Goal: Task Accomplishment & Management: Manage account settings

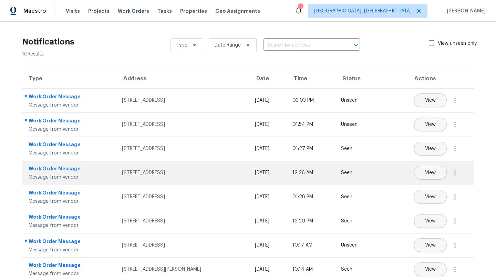
click at [166, 165] on td "10820 Lakehurst Ct, Cincinnati, OH 45242" at bounding box center [182, 173] width 133 height 24
click at [423, 173] on button "View" at bounding box center [430, 173] width 33 height 14
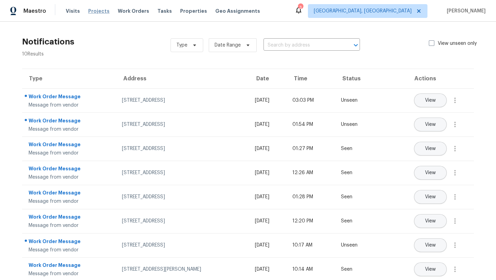
click at [95, 9] on span "Projects" at bounding box center [98, 11] width 21 height 7
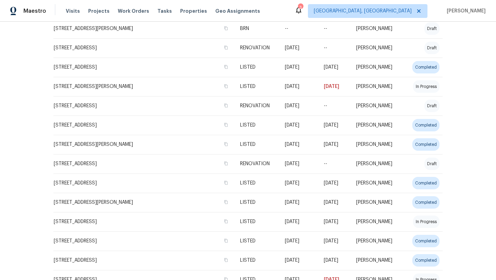
scroll to position [283, 0]
click at [181, 11] on span "Properties" at bounding box center [193, 11] width 27 height 7
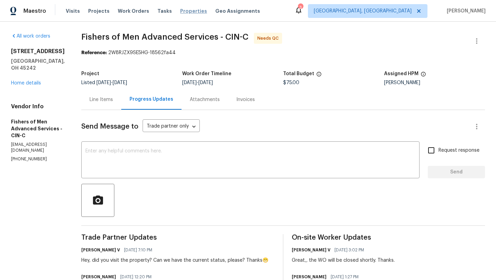
click at [192, 13] on span "Properties" at bounding box center [193, 11] width 27 height 7
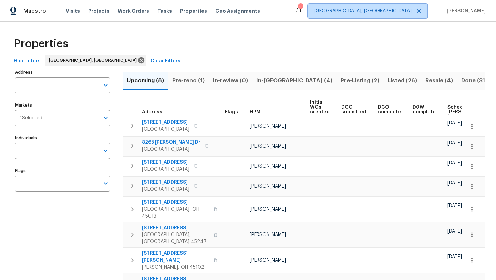
click at [412, 11] on span "Cincinnati, OH" at bounding box center [363, 11] width 98 height 7
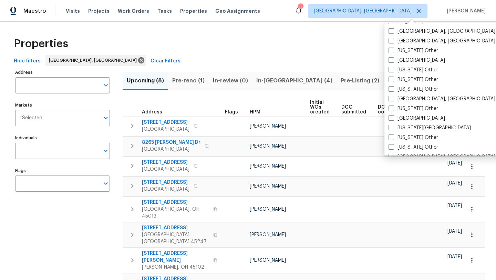
scroll to position [330, 0]
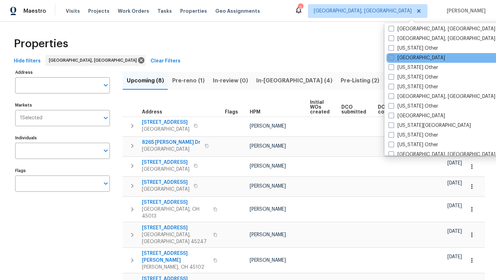
click at [406, 58] on label "[GEOGRAPHIC_DATA]" at bounding box center [417, 57] width 56 height 7
click at [393, 58] on input "[GEOGRAPHIC_DATA]" at bounding box center [391, 56] width 4 height 4
checkbox input "true"
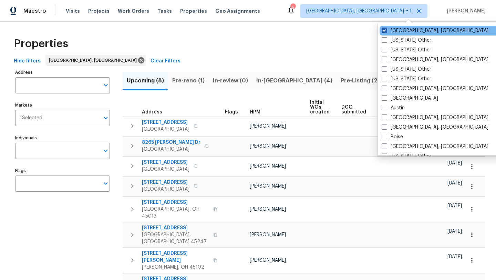
click at [408, 30] on label "[GEOGRAPHIC_DATA], [GEOGRAPHIC_DATA]" at bounding box center [435, 30] width 107 height 7
click at [386, 30] on input "[GEOGRAPHIC_DATA], [GEOGRAPHIC_DATA]" at bounding box center [384, 29] width 4 height 4
checkbox input "false"
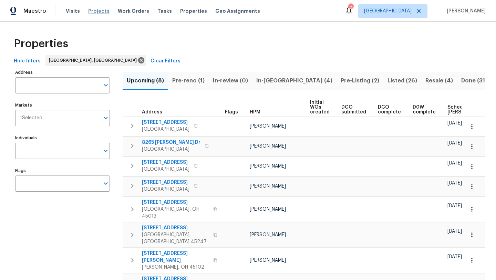
click at [100, 11] on span "Projects" at bounding box center [98, 11] width 21 height 7
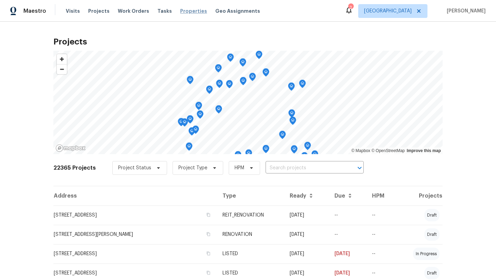
click at [183, 10] on span "Properties" at bounding box center [193, 11] width 27 height 7
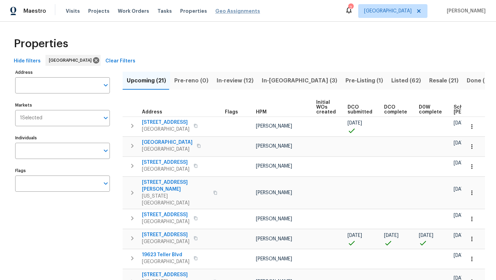
click at [216, 12] on span "Geo Assignments" at bounding box center [237, 11] width 45 height 7
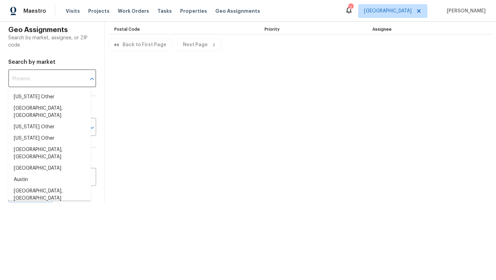
click at [67, 74] on input "text" at bounding box center [42, 79] width 69 height 16
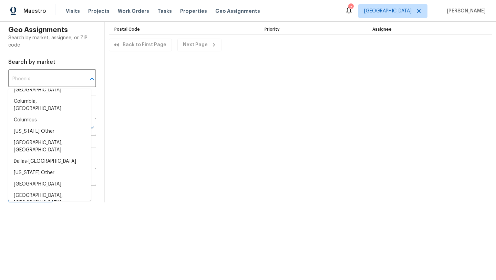
scroll to position [341, 0]
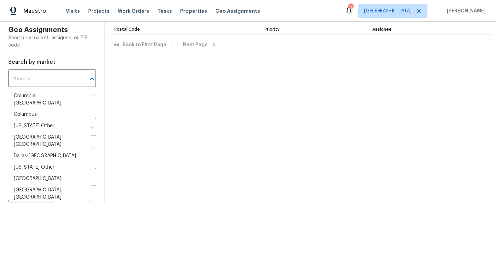
type input "[GEOGRAPHIC_DATA]"
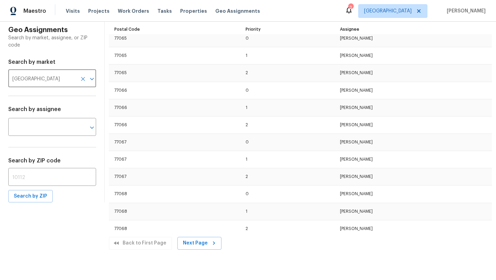
scroll to position [3257, 0]
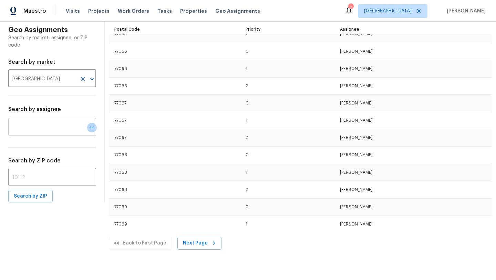
click at [88, 129] on icon "Open" at bounding box center [92, 127] width 8 height 8
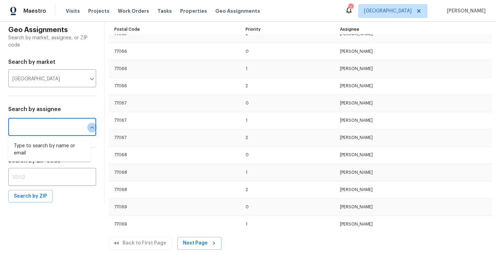
click at [88, 129] on icon "Close" at bounding box center [92, 127] width 8 height 8
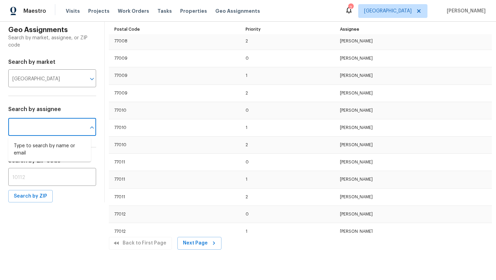
scroll to position [0, 0]
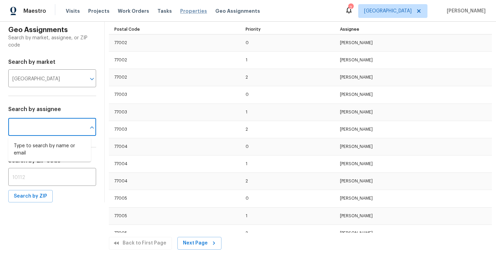
click at [188, 13] on span "Properties" at bounding box center [193, 11] width 27 height 7
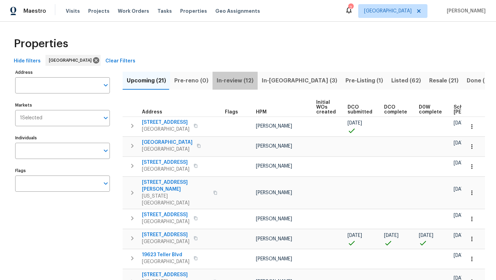
click at [237, 80] on span "In-review (12)" at bounding box center [235, 81] width 37 height 10
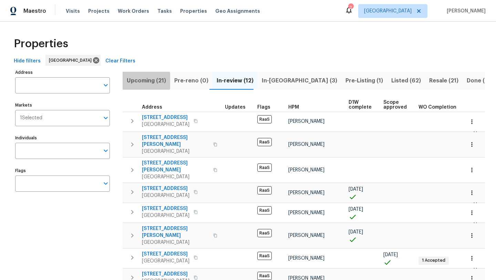
click at [143, 81] on span "Upcoming (21)" at bounding box center [146, 81] width 39 height 10
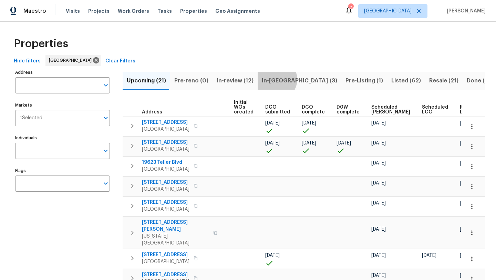
click at [272, 79] on span "In-reno (3)" at bounding box center [299, 81] width 75 height 10
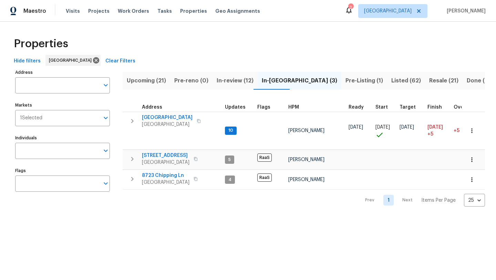
click at [151, 79] on span "Upcoming (21)" at bounding box center [146, 81] width 39 height 10
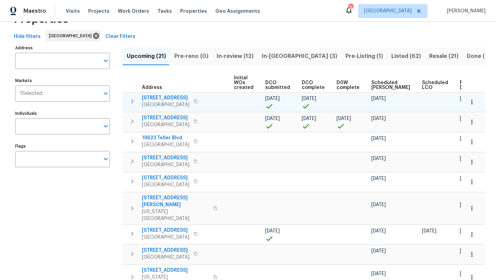
scroll to position [23, 0]
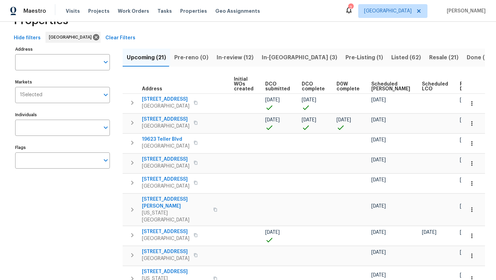
click at [266, 58] on span "In-reno (3)" at bounding box center [299, 58] width 75 height 10
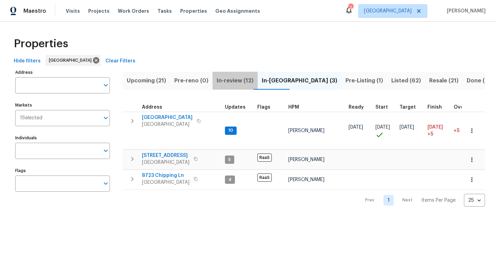
click at [238, 80] on span "In-review (12)" at bounding box center [235, 81] width 37 height 10
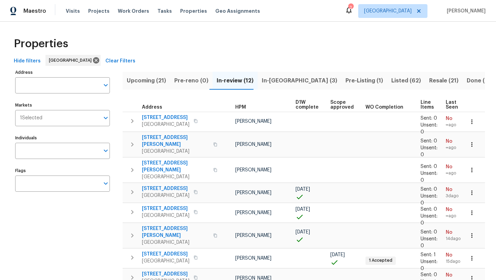
click at [266, 80] on span "In-reno (3)" at bounding box center [299, 81] width 75 height 10
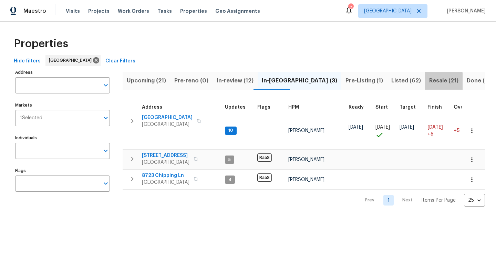
click at [429, 81] on span "Resale (21)" at bounding box center [443, 81] width 29 height 10
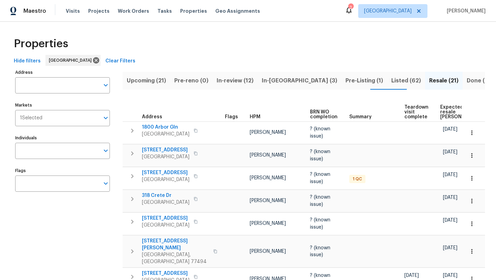
click at [391, 77] on span "Listed (62)" at bounding box center [406, 81] width 30 height 10
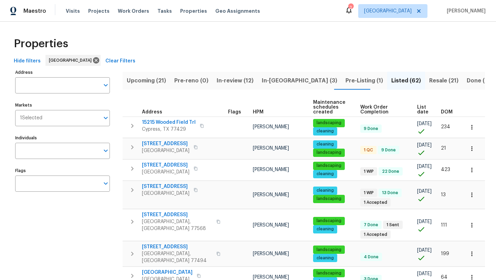
click at [353, 11] on icon at bounding box center [349, 10] width 8 height 8
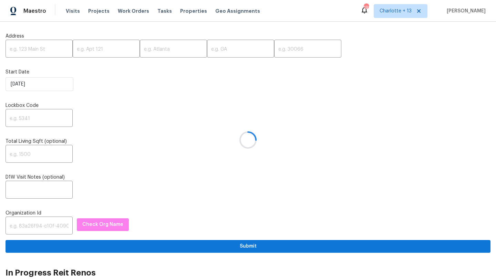
click at [23, 44] on div at bounding box center [248, 140] width 496 height 280
click at [22, 49] on div at bounding box center [248, 140] width 496 height 280
click at [22, 49] on input "text" at bounding box center [39, 49] width 67 height 16
paste input "[STREET_ADDRESS]"
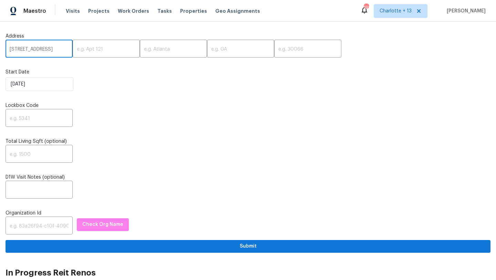
click at [52, 50] on input "[STREET_ADDRESS]" at bounding box center [39, 49] width 67 height 16
type input "6359 Stonehurst Cir, Lake Worth, FL"
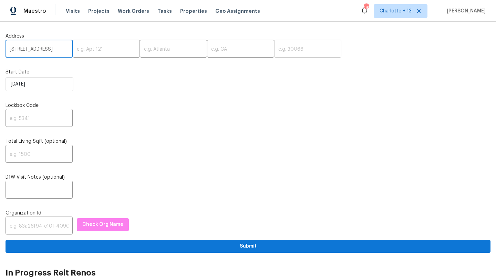
click at [274, 52] on input "text" at bounding box center [307, 49] width 67 height 16
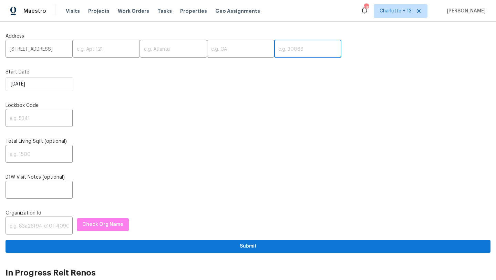
paste input "33467"
type input "33467"
click at [62, 49] on input "6359 Stonehurst Cir, Lake Worth, FL" at bounding box center [39, 49] width 67 height 16
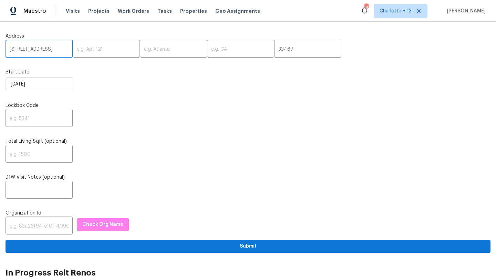
click at [62, 49] on input "6359 Stonehurst Cir, Lake Worth, FL" at bounding box center [39, 49] width 67 height 16
drag, startPoint x: 56, startPoint y: 49, endPoint x: 32, endPoint y: 47, distance: 24.2
click at [32, 47] on input "6359 Stonehurst Cir, Lake Worth, FL" at bounding box center [39, 49] width 67 height 16
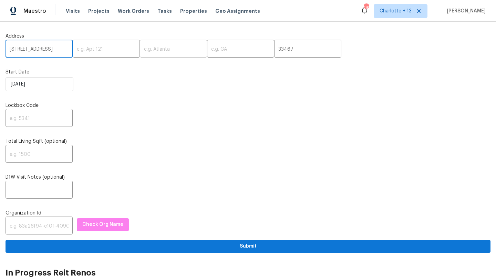
type input "6359 Stonehurst Cir, , FL"
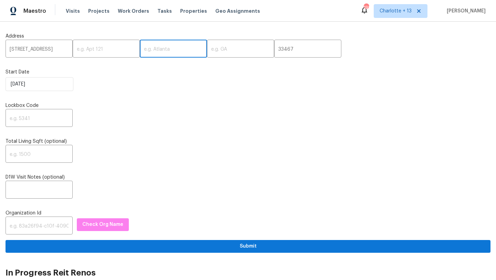
scroll to position [0, 0]
click at [144, 51] on input "text" at bounding box center [173, 49] width 67 height 16
paste input "Lake Worth"
type input "Lake Worth"
click at [62, 50] on input "6359 Stonehurst Cir, , FL" at bounding box center [39, 49] width 67 height 16
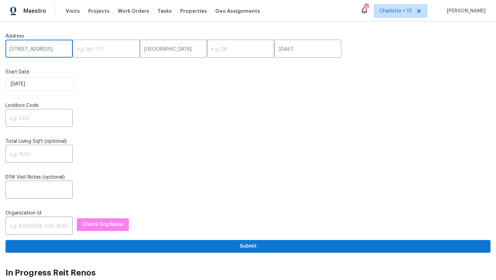
click at [62, 50] on input "6359 Stonehurst Cir, , FL" at bounding box center [39, 49] width 67 height 16
type input "6359 Stonehurst Cir, ,"
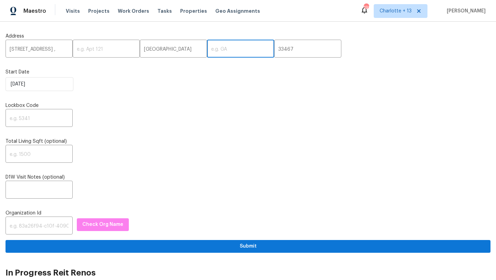
click at [207, 51] on input "text" at bounding box center [240, 49] width 67 height 16
paste input "FL"
type input "FL"
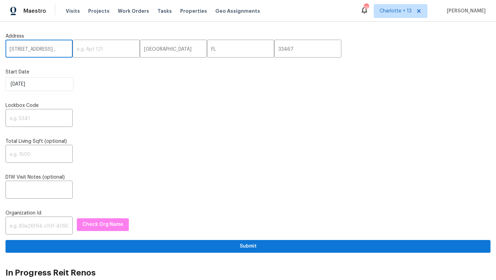
click at [65, 49] on input "6359 Stonehurst Cir, ," at bounding box center [39, 49] width 67 height 16
type input "6359 Stonehurst Cir"
click at [34, 116] on input "text" at bounding box center [39, 119] width 67 height 16
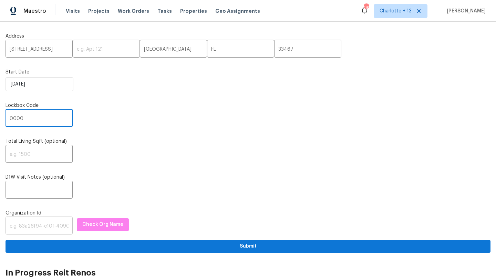
type input "0000"
click at [30, 224] on input "text" at bounding box center [39, 226] width 67 height 16
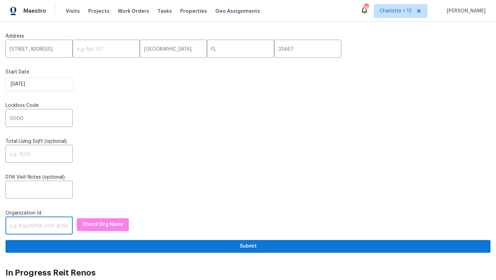
click at [42, 226] on input "text" at bounding box center [39, 226] width 67 height 16
paste input "1349d153-b359-4f9b-b4dd-758ff939cc37"
type input "1349d153-b359-4f9b-b4dd-758ff939cc37"
click at [86, 223] on span "Check Org Name" at bounding box center [102, 224] width 41 height 9
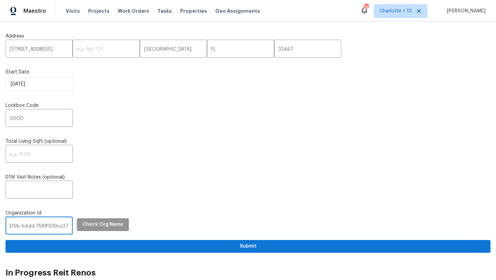
scroll to position [0, 0]
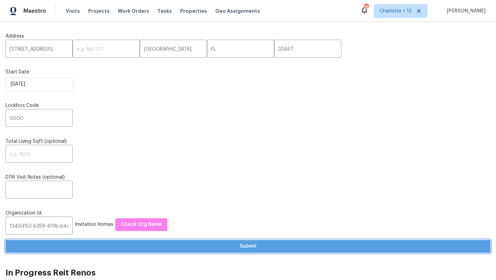
click at [190, 248] on span "Submit" at bounding box center [248, 246] width 474 height 9
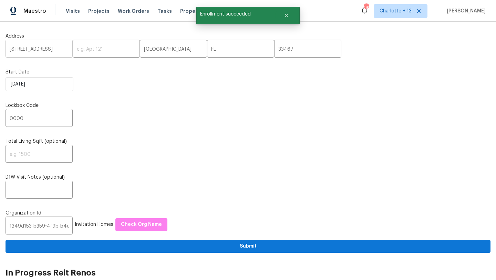
click at [13, 47] on input "6359 Stonehurst Cir" at bounding box center [39, 49] width 67 height 16
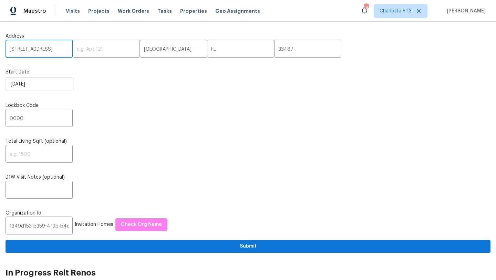
drag, startPoint x: 8, startPoint y: 49, endPoint x: 64, endPoint y: 49, distance: 55.8
click at [64, 49] on input "6359 Stonehurst Cir" at bounding box center [39, 49] width 67 height 16
click at [91, 10] on span "Projects" at bounding box center [98, 11] width 21 height 7
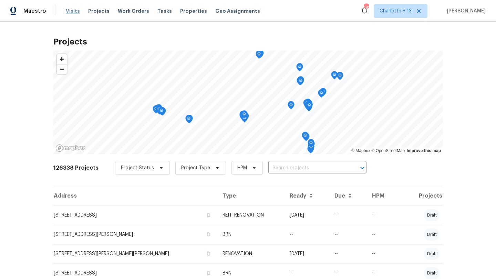
click at [71, 9] on span "Visits" at bounding box center [73, 11] width 14 height 7
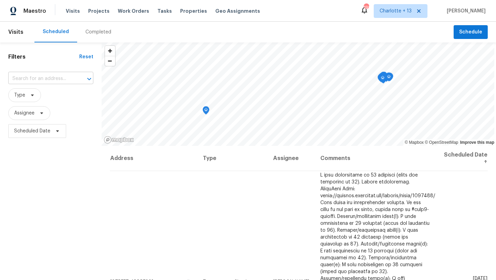
click at [45, 78] on input "text" at bounding box center [41, 78] width 66 height 11
paste input "6359 Stonehurst Cir"
type input "6359 Stonehurst Cir"
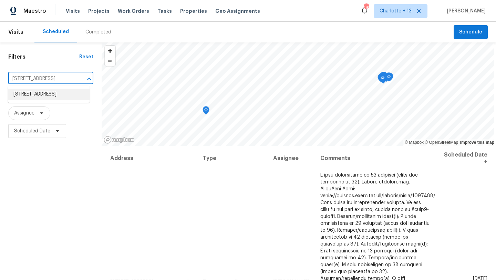
click at [39, 100] on li "6359 Stonehurst Cir, Lake Worth, FL 33467" at bounding box center [49, 94] width 82 height 11
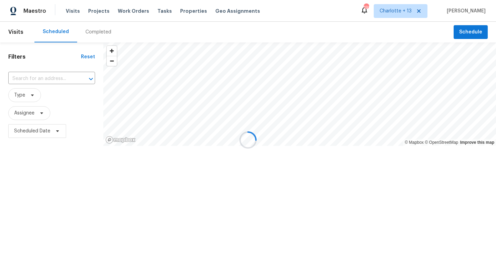
type input "6359 Stonehurst Cir, Lake Worth, FL 33467"
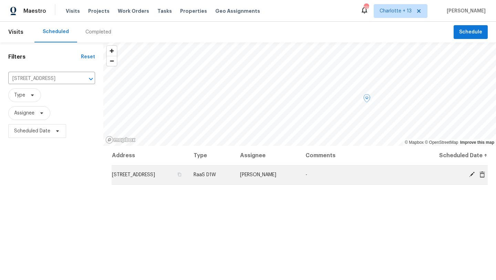
click at [482, 176] on icon at bounding box center [482, 174] width 6 height 6
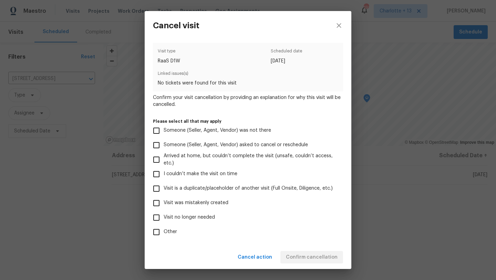
click at [176, 205] on span "Visit was mistakenly created" at bounding box center [196, 202] width 65 height 7
click at [164, 205] on input "Visit was mistakenly created" at bounding box center [156, 203] width 14 height 14
checkbox input "true"
click at [295, 252] on button "Confirm cancellation" at bounding box center [311, 257] width 63 height 13
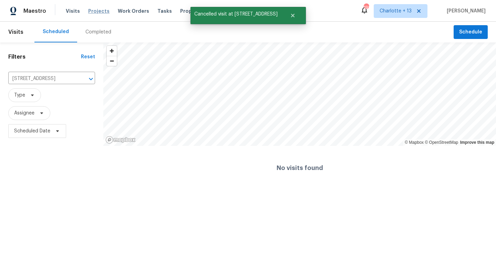
click at [93, 13] on span "Projects" at bounding box center [98, 11] width 21 height 7
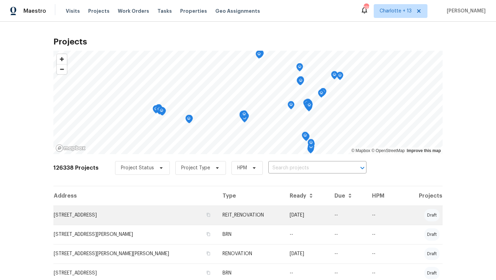
click at [100, 213] on td "6359 Stonehurst Cir, Lake Worth, FL 33467" at bounding box center [135, 214] width 164 height 19
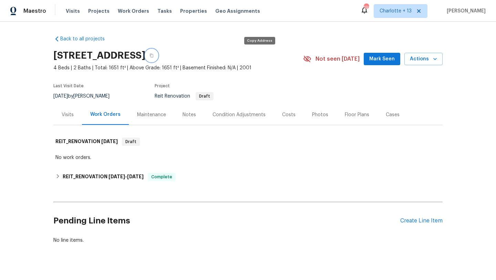
click at [154, 55] on icon "button" at bounding box center [151, 55] width 4 height 4
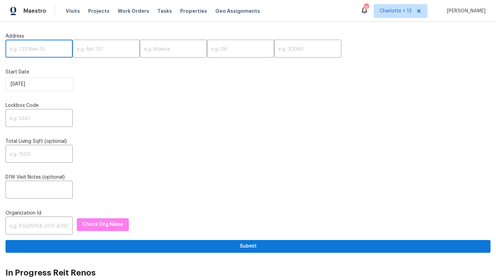
paste input "641 Cottonwood Trl, Keller, TX 76248"
click at [56, 49] on input "641 Cottonwood Trl, Keller, TX 76248" at bounding box center [39, 49] width 67 height 16
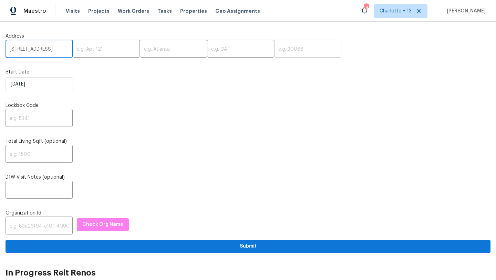
type input "641 Cottonwood Trl, Keller, TX"
click at [275, 45] on input "text" at bounding box center [307, 49] width 67 height 16
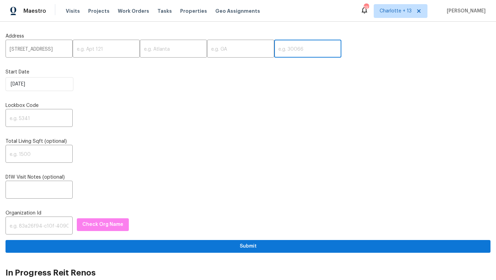
paste input "76248"
type input "76248"
click at [63, 49] on input "641 Cottonwood Trl, Keller, TX" at bounding box center [39, 49] width 67 height 16
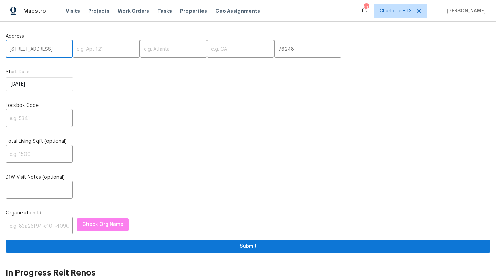
click at [63, 49] on input "641 Cottonwood Trl, Keller, TX" at bounding box center [39, 49] width 67 height 16
type input "641 Cottonwood Trl,, TX"
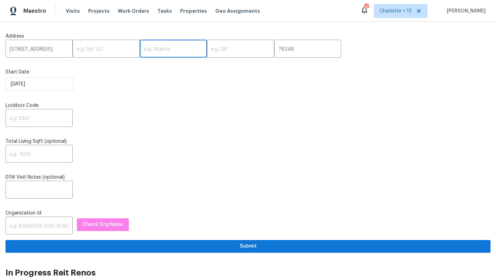
click at [147, 44] on input "text" at bounding box center [173, 49] width 67 height 16
paste input "Keller"
type input "Keller"
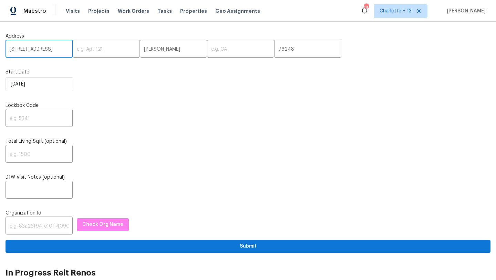
click at [62, 49] on input "641 Cottonwood Trl,, TX" at bounding box center [39, 49] width 67 height 16
type input "641 Cottonwood Trl,,"
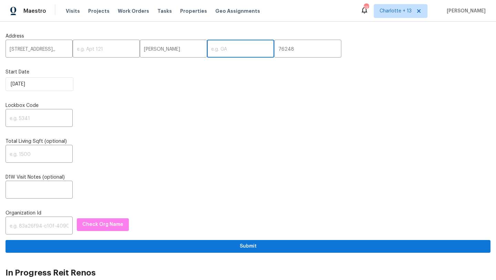
click at [207, 46] on input "text" at bounding box center [240, 49] width 67 height 16
paste input "TX"
type input "TX"
click at [59, 52] on input "641 Cottonwood Trl,," at bounding box center [39, 49] width 67 height 16
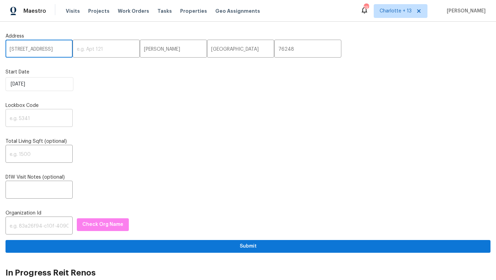
type input "641 Cottonwood Trl"
click at [31, 116] on input "text" at bounding box center [39, 119] width 67 height 16
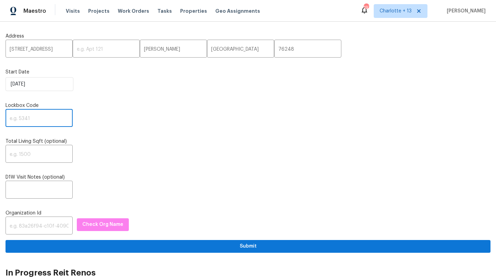
click at [14, 121] on input "text" at bounding box center [39, 119] width 67 height 16
paste input "7580"
type input "7580"
click at [32, 226] on input "text" at bounding box center [39, 226] width 67 height 16
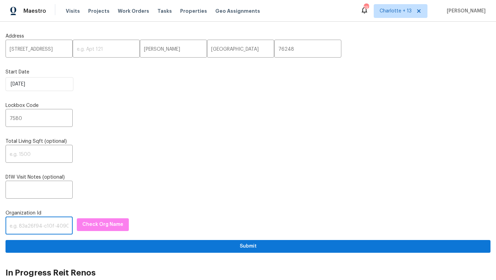
click at [33, 227] on input "text" at bounding box center [39, 226] width 67 height 16
paste input "1349d153-b359-4f9b-b4dd-758ff939cc37"
type input "1349d153-b359-4f9b-b4dd-758ff939cc37"
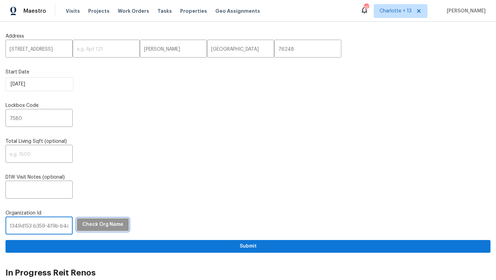
click at [89, 225] on span "Check Org Name" at bounding box center [102, 224] width 41 height 9
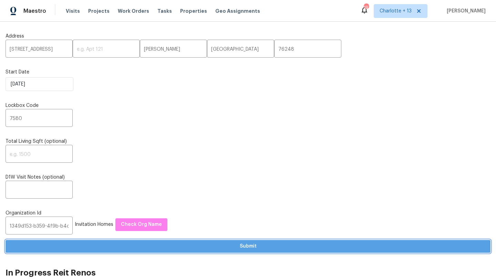
click at [166, 247] on span "Submit" at bounding box center [248, 246] width 474 height 9
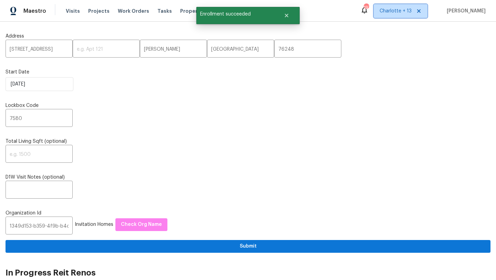
click at [414, 16] on span "Charlotte + 13" at bounding box center [401, 11] width 54 height 14
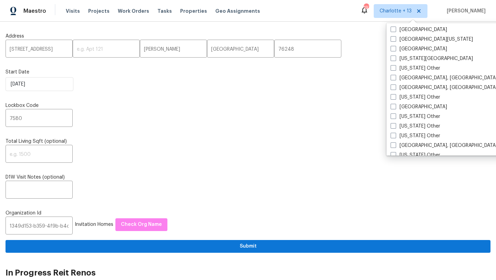
scroll to position [370, 0]
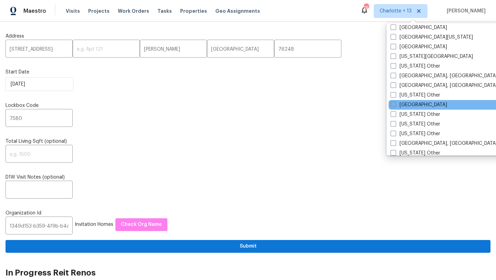
click at [411, 104] on label "[GEOGRAPHIC_DATA]" at bounding box center [419, 104] width 56 height 7
click at [395, 104] on input "[GEOGRAPHIC_DATA]" at bounding box center [393, 103] width 4 height 4
checkbox input "true"
click at [92, 12] on span "Projects" at bounding box center [98, 11] width 21 height 7
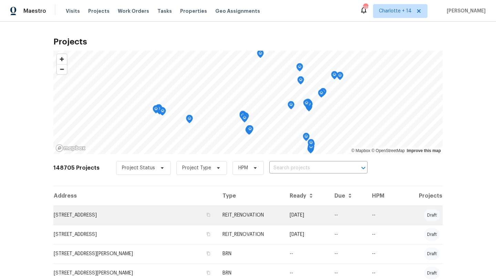
click at [73, 213] on td "[STREET_ADDRESS]" at bounding box center [135, 214] width 164 height 19
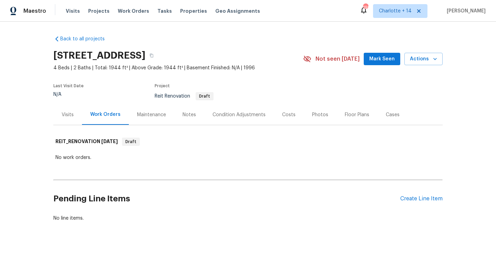
click at [71, 112] on div "Visits" at bounding box center [68, 114] width 12 height 7
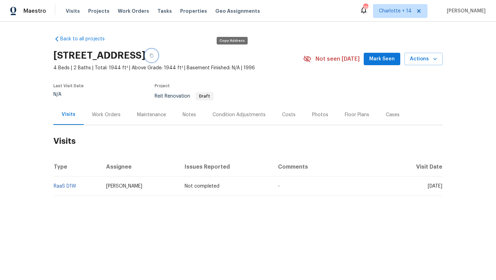
click at [154, 55] on icon "button" at bounding box center [151, 55] width 4 height 4
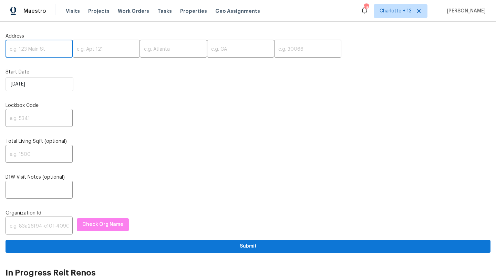
paste input "[STREET_ADDRESS][PERSON_NAME]"
type input "[STREET_ADDRESS][PERSON_NAME]"
click at [274, 53] on input "text" at bounding box center [307, 49] width 67 height 16
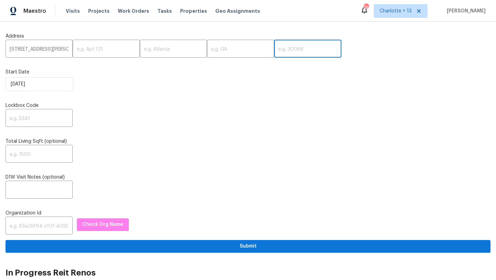
paste input "30311"
type input "30311"
click at [59, 48] on input "[STREET_ADDRESS][PERSON_NAME]" at bounding box center [39, 49] width 67 height 16
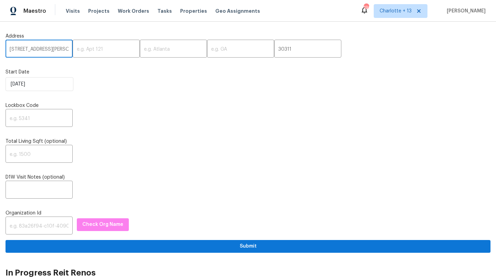
click at [59, 48] on input "[STREET_ADDRESS][PERSON_NAME]" at bounding box center [39, 49] width 67 height 16
type input "[STREET_ADDRESS][PERSON_NAME]"
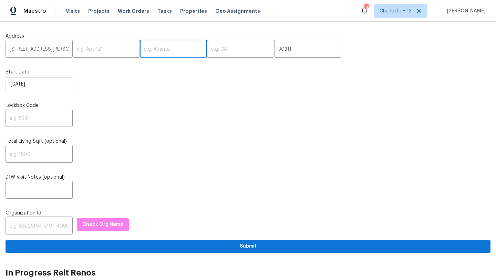
click at [140, 47] on input "text" at bounding box center [173, 49] width 67 height 16
paste input "[GEOGRAPHIC_DATA]"
type input "[GEOGRAPHIC_DATA]"
click at [61, 50] on input "[STREET_ADDRESS][PERSON_NAME]" at bounding box center [39, 49] width 67 height 16
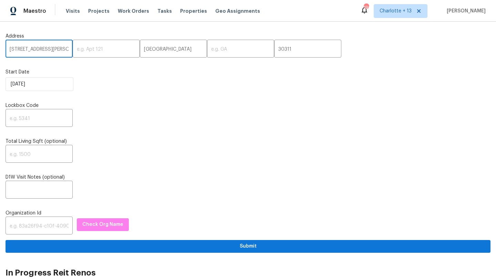
click at [61, 50] on input "[STREET_ADDRESS][PERSON_NAME]" at bounding box center [39, 49] width 67 height 16
type input "[STREET_ADDRESS][PERSON_NAME],"
click at [217, 48] on input "text" at bounding box center [240, 49] width 67 height 16
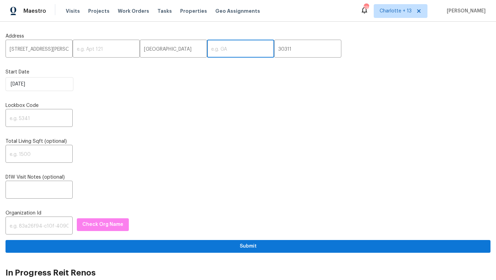
paste input "GA"
type input "GA"
click at [62, 48] on input "[STREET_ADDRESS][PERSON_NAME]," at bounding box center [39, 49] width 67 height 16
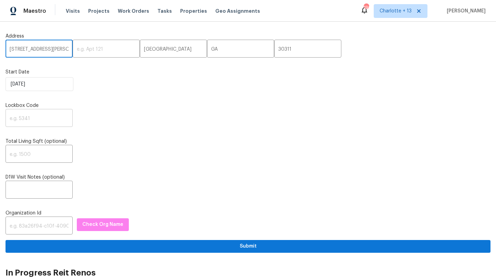
type input "[STREET_ADDRESS][PERSON_NAME]"
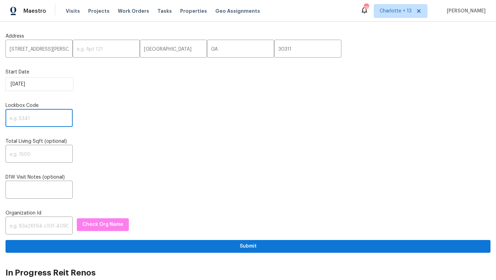
click at [27, 120] on input "text" at bounding box center [39, 119] width 67 height 16
paste input "3236"
type input "3236"
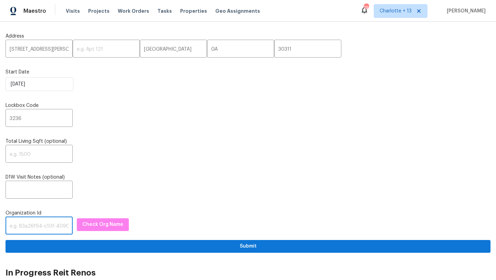
click at [34, 221] on input "text" at bounding box center [39, 226] width 67 height 16
paste input "1349d153-b359-4f9b-b4dd-758ff939cc37"
type input "1349d153-b359-4f9b-b4dd-758ff939cc37"
click at [80, 230] on button "Check Org Name" at bounding box center [103, 224] width 52 height 13
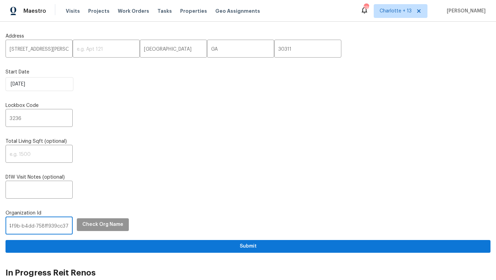
scroll to position [0, 0]
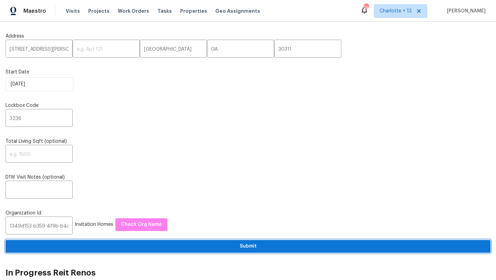
click at [134, 247] on span "Submit" at bounding box center [248, 246] width 474 height 9
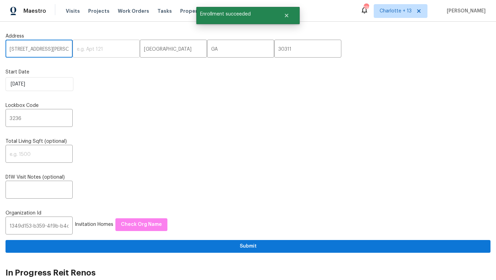
drag, startPoint x: 10, startPoint y: 50, endPoint x: 72, endPoint y: 48, distance: 62.7
click at [72, 48] on div "[STREET_ADDRESS][PERSON_NAME] ​" at bounding box center [248, 49] width 485 height 16
click at [44, 50] on input "[STREET_ADDRESS][PERSON_NAME]" at bounding box center [39, 49] width 67 height 16
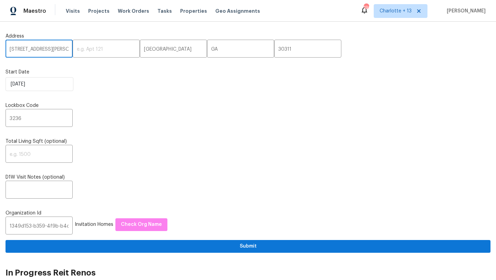
drag, startPoint x: 9, startPoint y: 48, endPoint x: 63, endPoint y: 49, distance: 54.4
click at [63, 49] on input "[STREET_ADDRESS][PERSON_NAME]" at bounding box center [39, 49] width 67 height 16
click at [406, 12] on span "Charlotte + 13" at bounding box center [396, 11] width 32 height 7
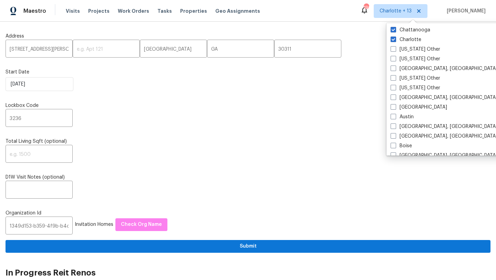
scroll to position [115, 0]
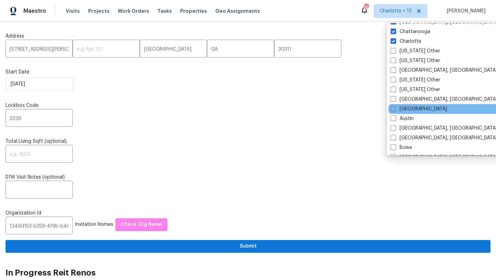
click at [408, 110] on label "[GEOGRAPHIC_DATA]" at bounding box center [419, 108] width 56 height 7
click at [395, 110] on input "[GEOGRAPHIC_DATA]" at bounding box center [393, 107] width 4 height 4
checkbox input "true"
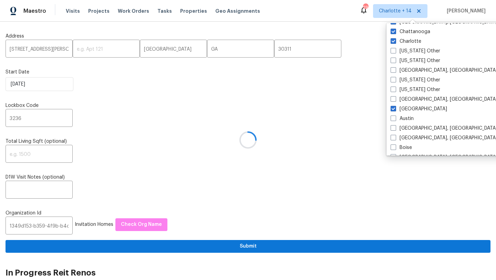
click at [73, 8] on div at bounding box center [248, 140] width 496 height 280
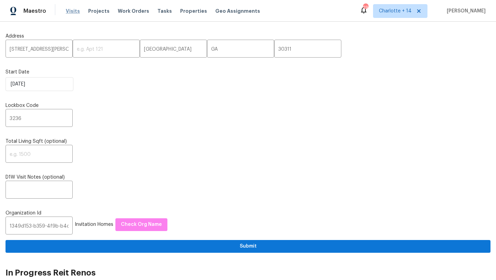
click at [72, 11] on span "Visits" at bounding box center [73, 11] width 14 height 7
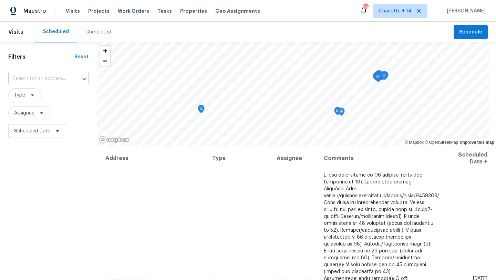
click at [30, 76] on input "text" at bounding box center [38, 78] width 61 height 11
paste input "[STREET_ADDRESS][PERSON_NAME]"
type input "[STREET_ADDRESS][PERSON_NAME]"
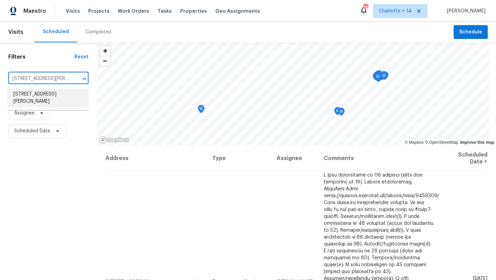
click at [28, 94] on li "[STREET_ADDRESS][PERSON_NAME]" at bounding box center [48, 98] width 80 height 19
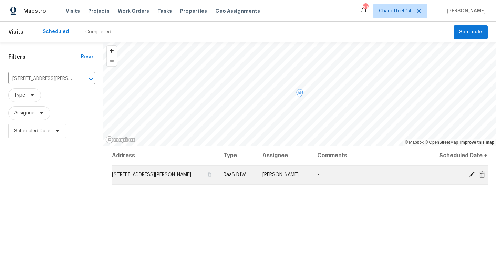
click at [486, 174] on span at bounding box center [482, 174] width 10 height 6
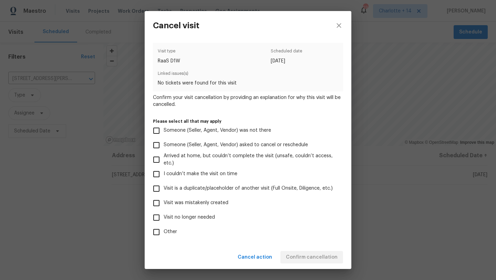
click at [208, 200] on span "Visit was mistakenly created" at bounding box center [196, 202] width 65 height 7
click at [164, 200] on input "Visit was mistakenly created" at bounding box center [156, 203] width 14 height 14
checkbox input "true"
click at [304, 260] on span "Confirm cancellation" at bounding box center [312, 257] width 52 height 9
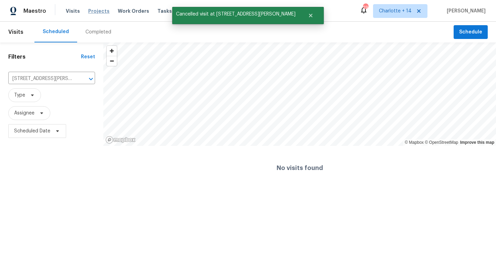
click at [93, 12] on span "Projects" at bounding box center [98, 11] width 21 height 7
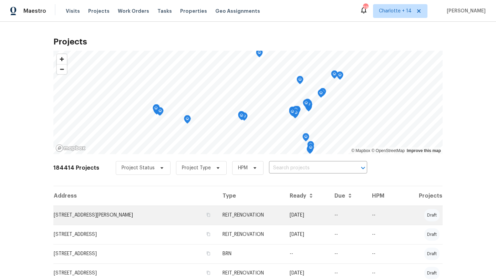
click at [118, 212] on td "3152 Delmar Ln NW, Atlanta, GA 30311" at bounding box center [135, 214] width 164 height 19
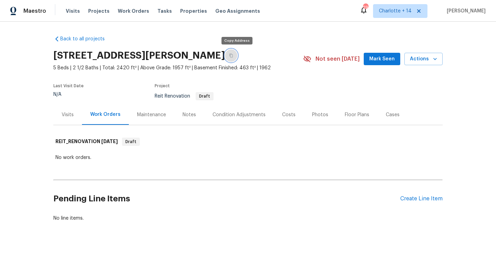
click at [233, 55] on icon "button" at bounding box center [230, 56] width 3 height 4
